Goal: Navigation & Orientation: Find specific page/section

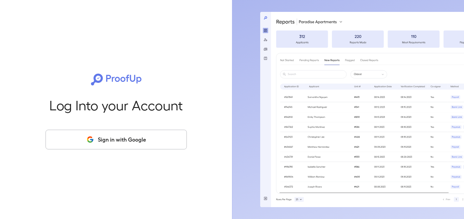
click at [76, 138] on button "Sign in with Google" at bounding box center [116, 140] width 141 height 20
click at [136, 143] on button "Sign in with Google" at bounding box center [116, 140] width 141 height 20
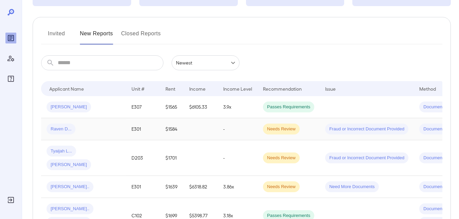
scroll to position [68, 0]
